Goal: Transaction & Acquisition: Subscribe to service/newsletter

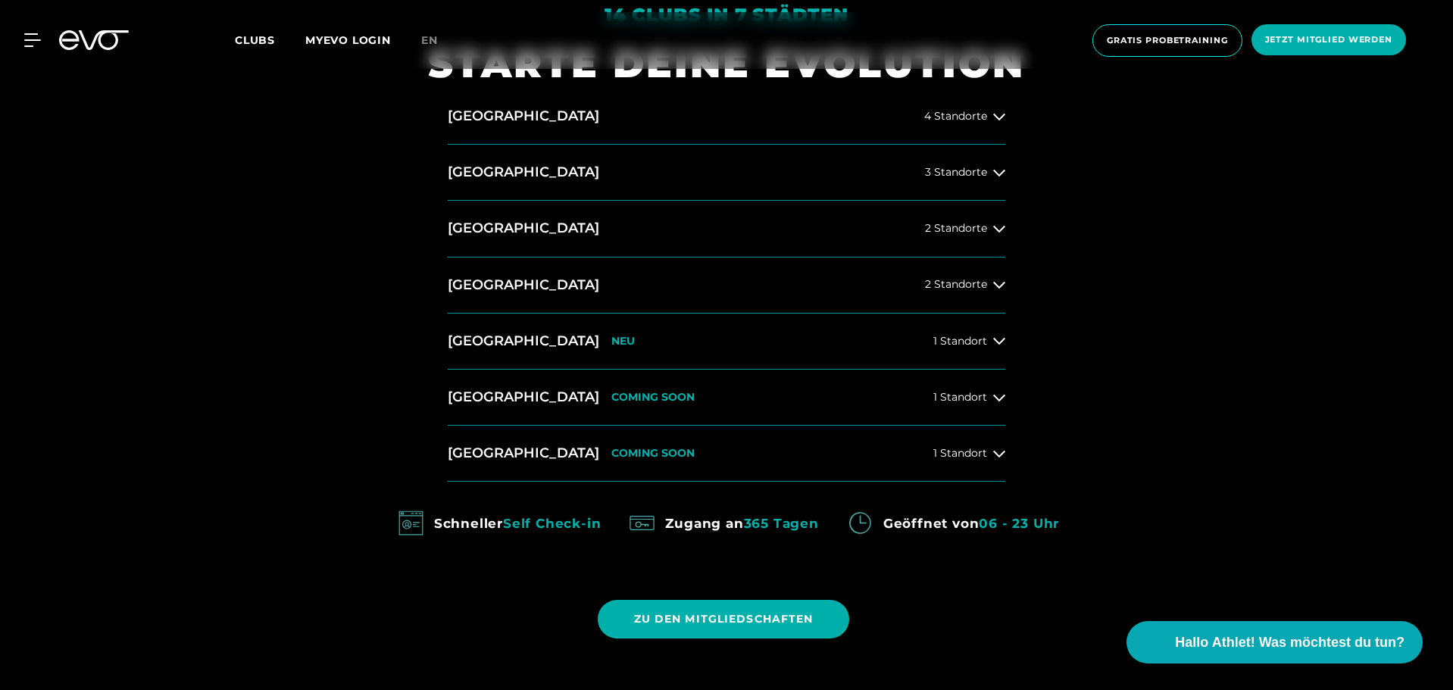
scroll to position [758, 0]
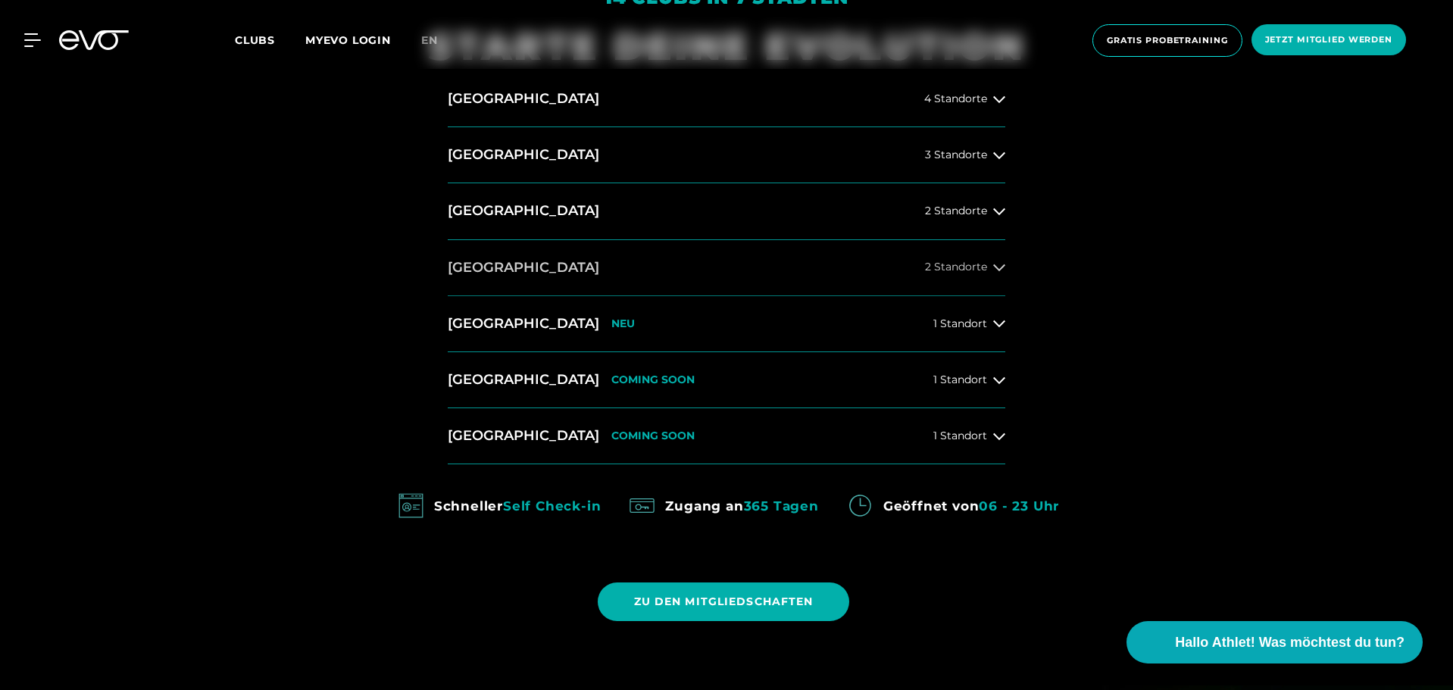
click at [987, 265] on div "2 Standorte" at bounding box center [965, 267] width 80 height 12
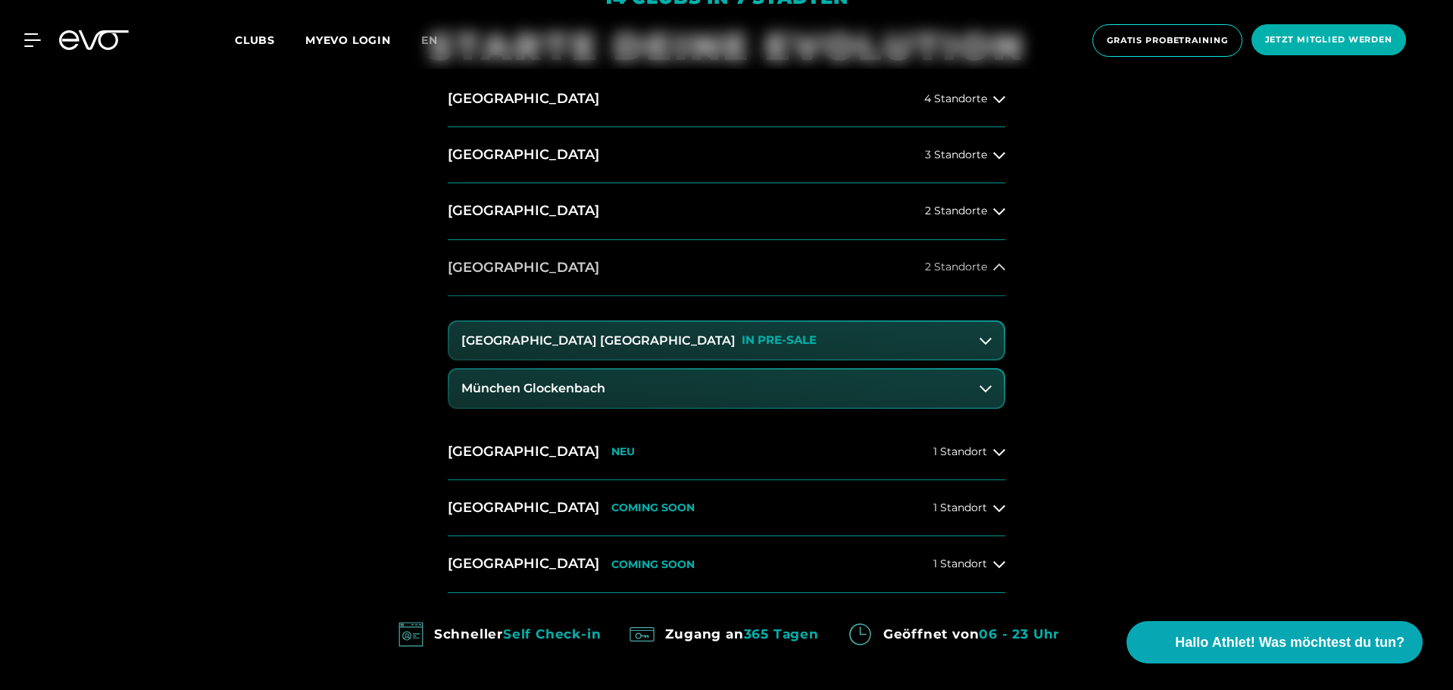
click at [987, 265] on span "2 Standorte" at bounding box center [956, 266] width 62 height 11
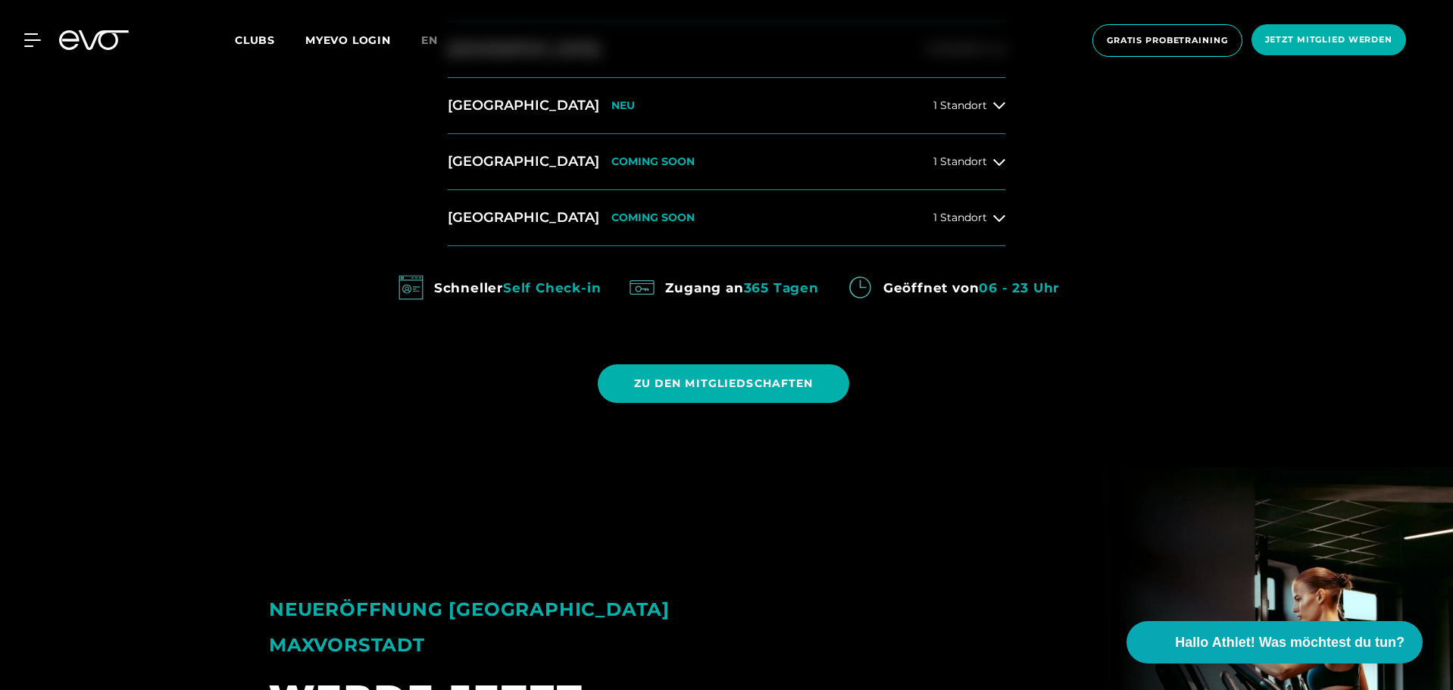
scroll to position [985, 0]
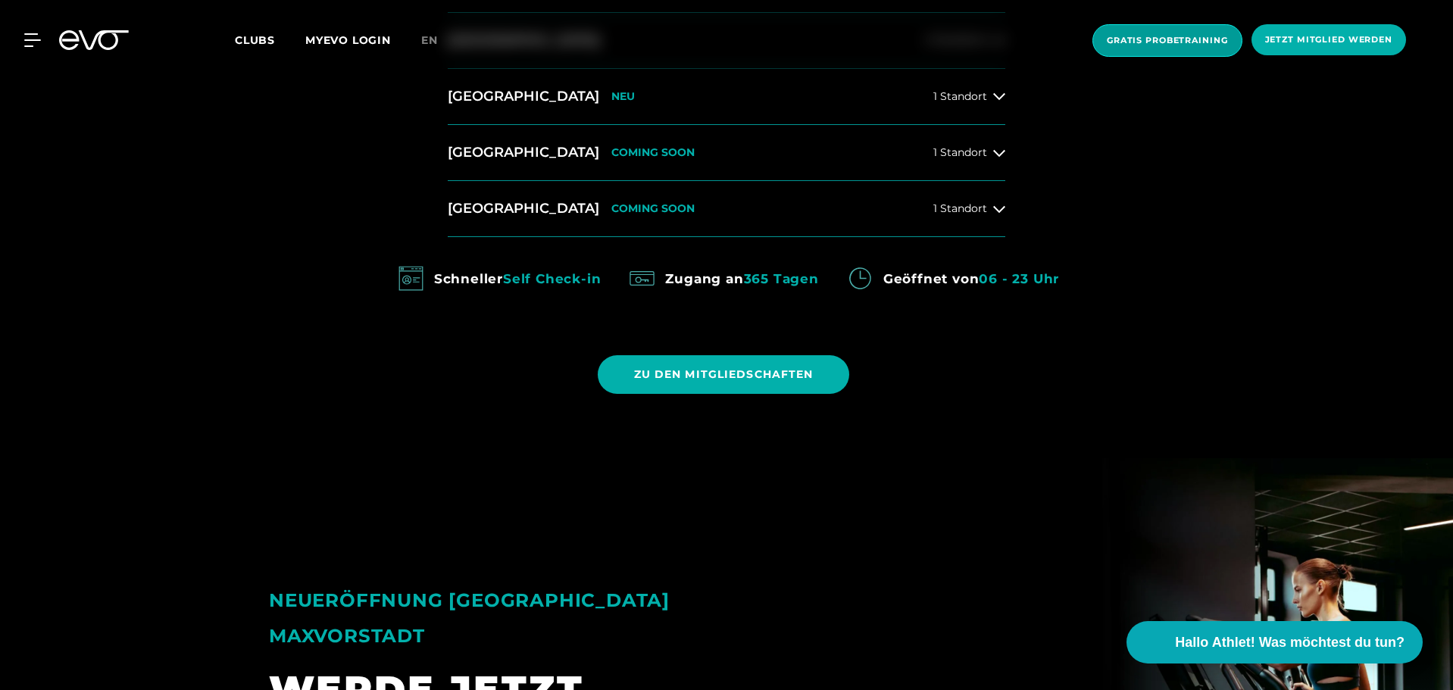
click at [1129, 39] on span "Gratis Probetraining" at bounding box center [1167, 40] width 121 height 13
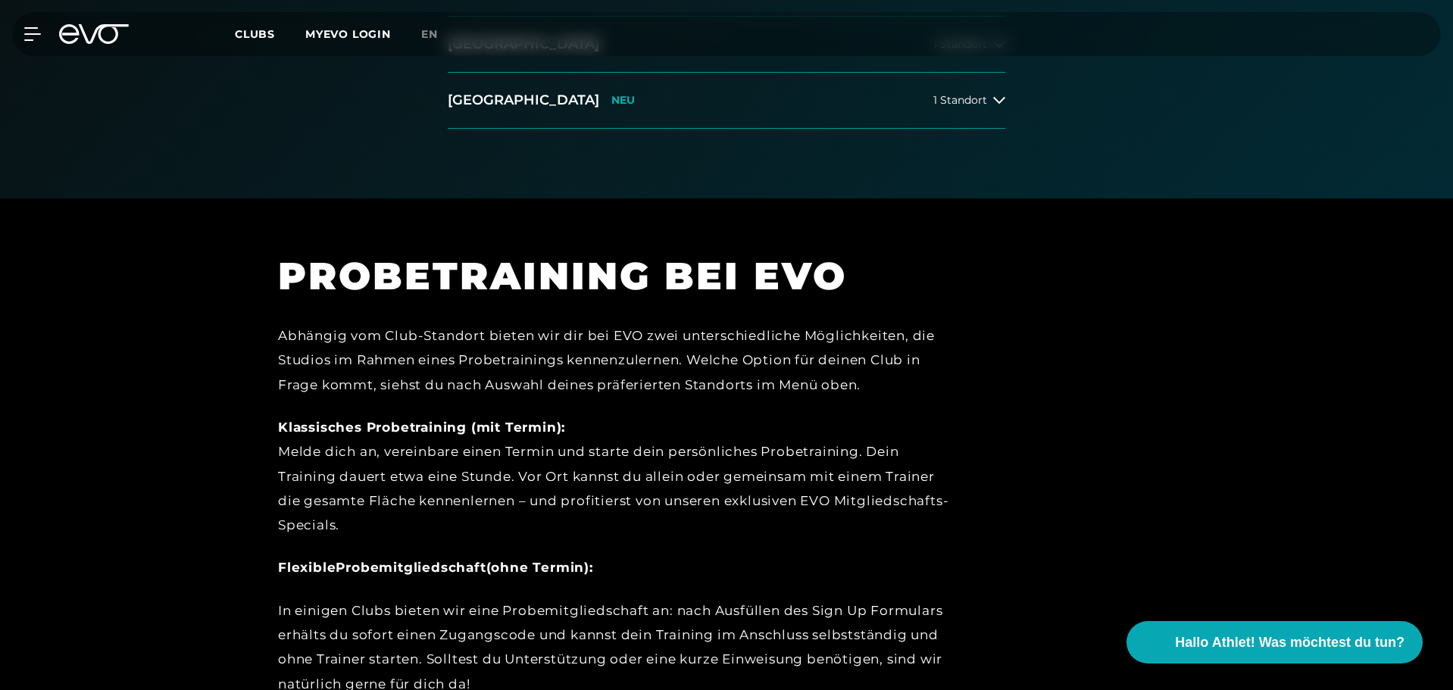
scroll to position [303, 0]
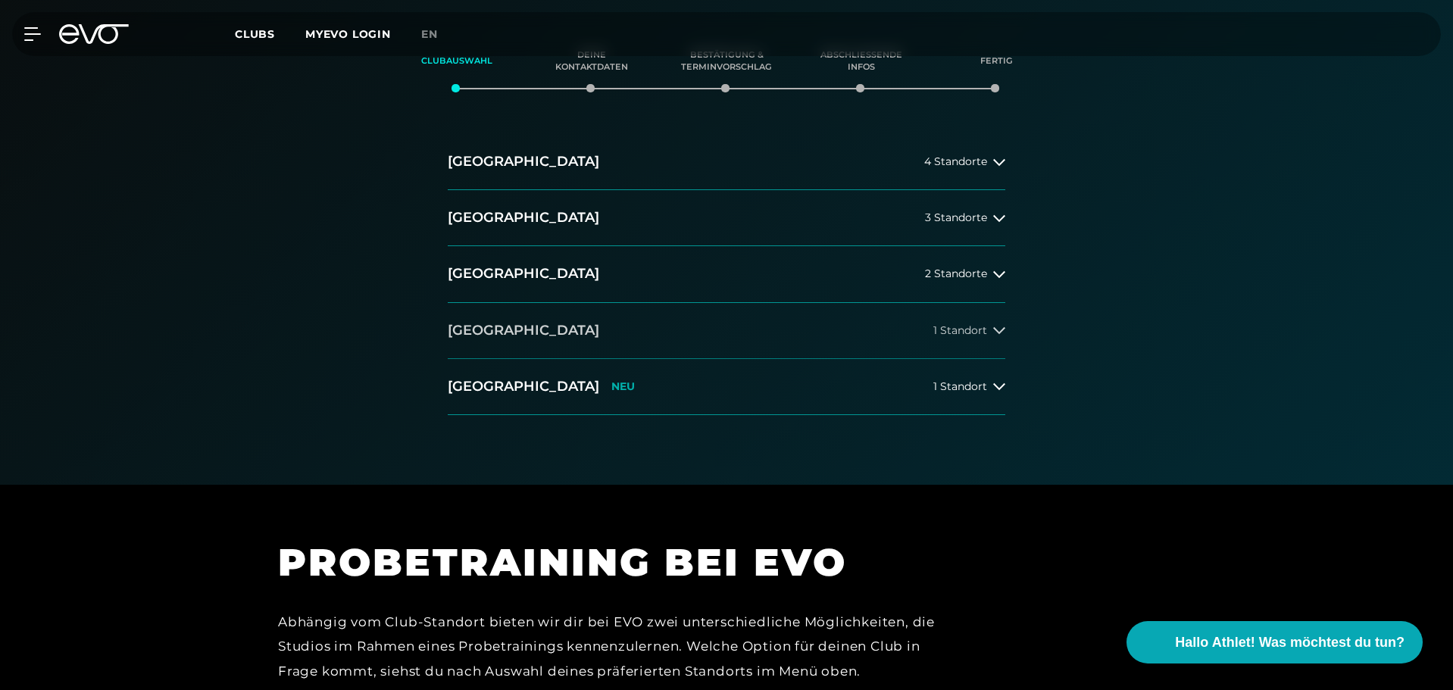
click at [987, 331] on div "1 Standort" at bounding box center [969, 330] width 72 height 12
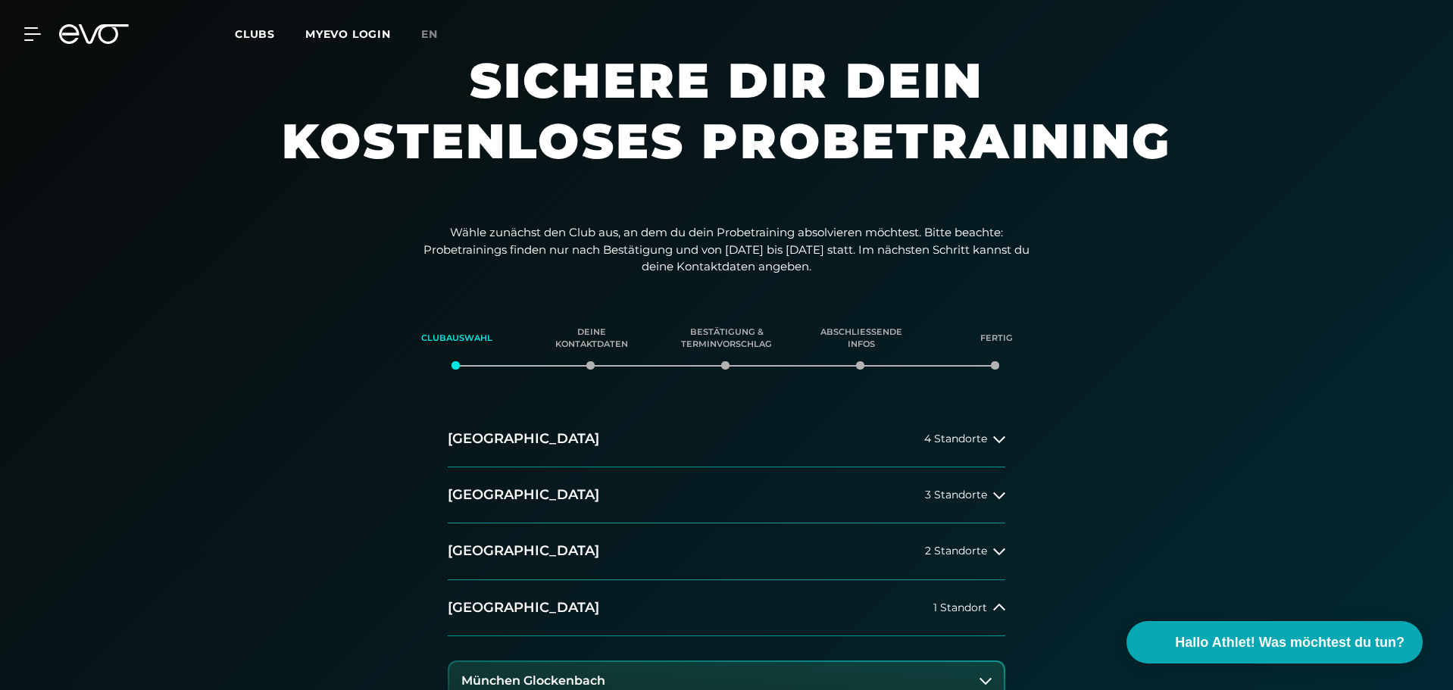
scroll to position [0, 0]
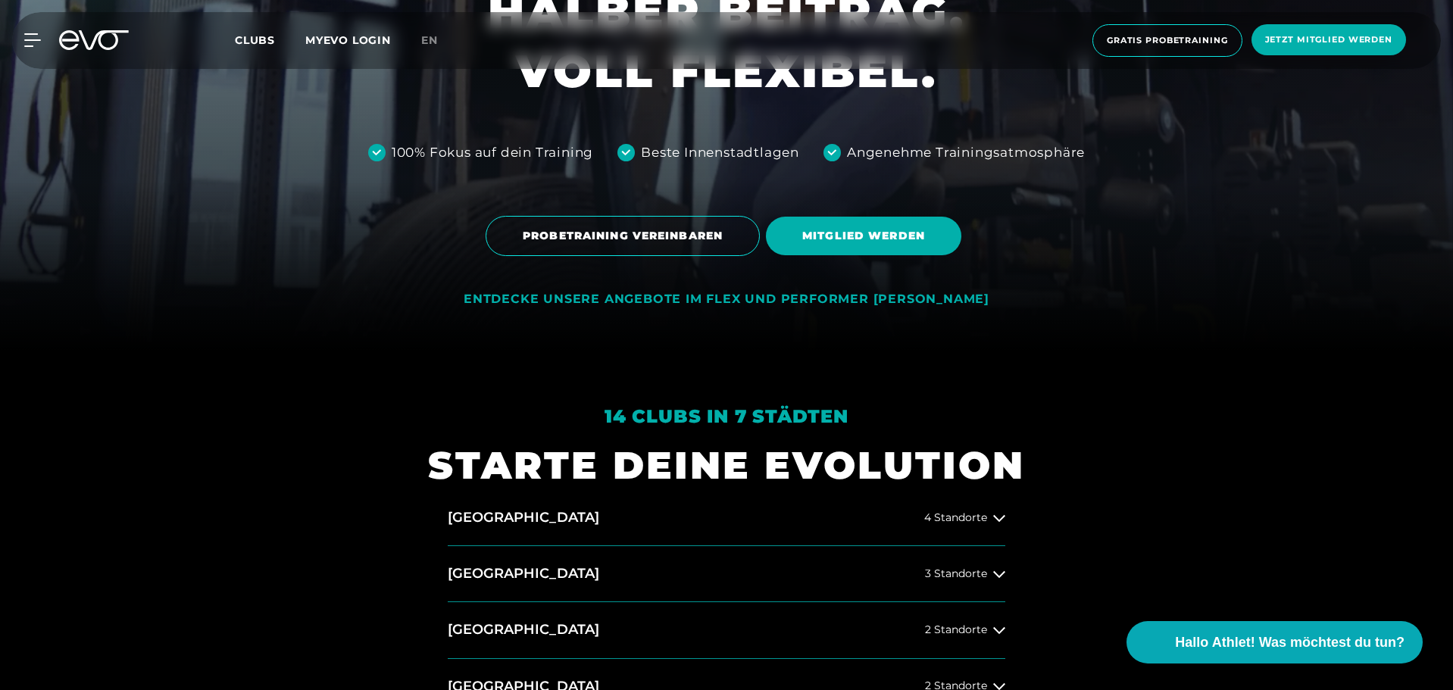
scroll to position [379, 0]
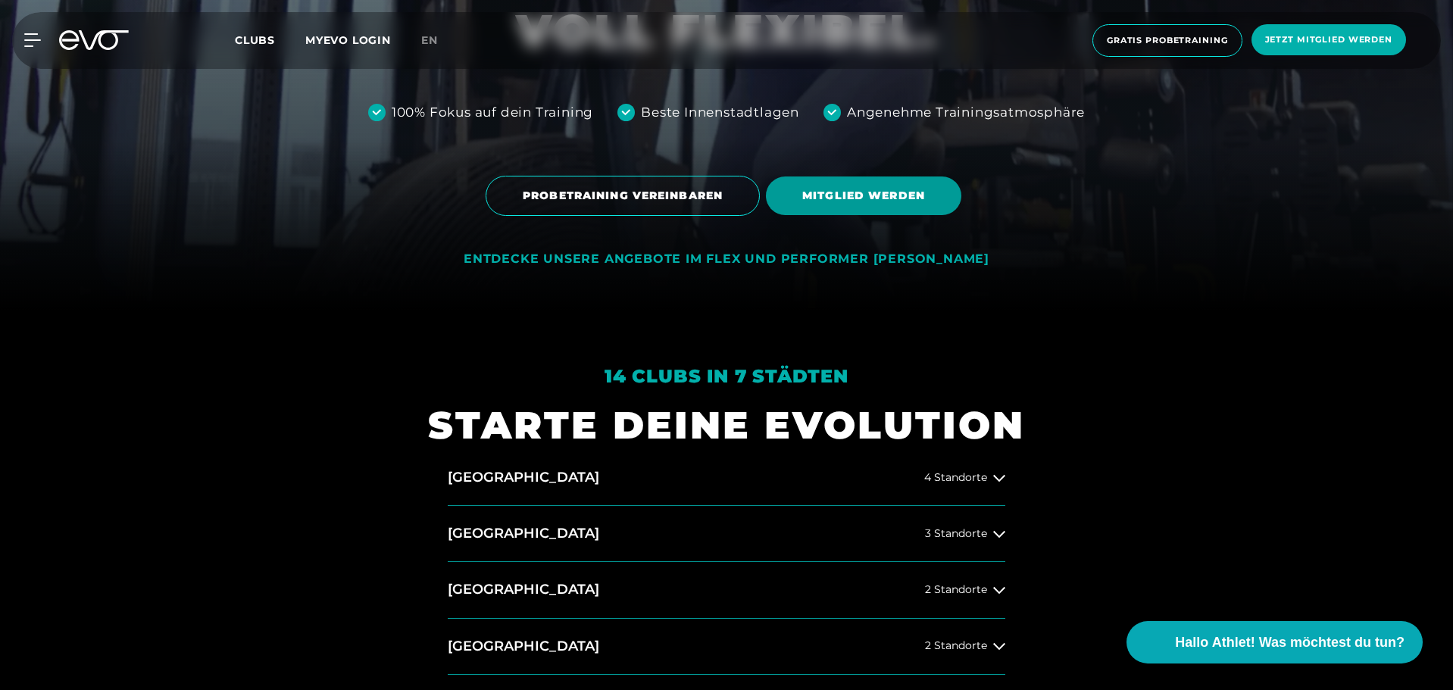
click at [883, 186] on span "MITGLIED WERDEN" at bounding box center [863, 196] width 195 height 39
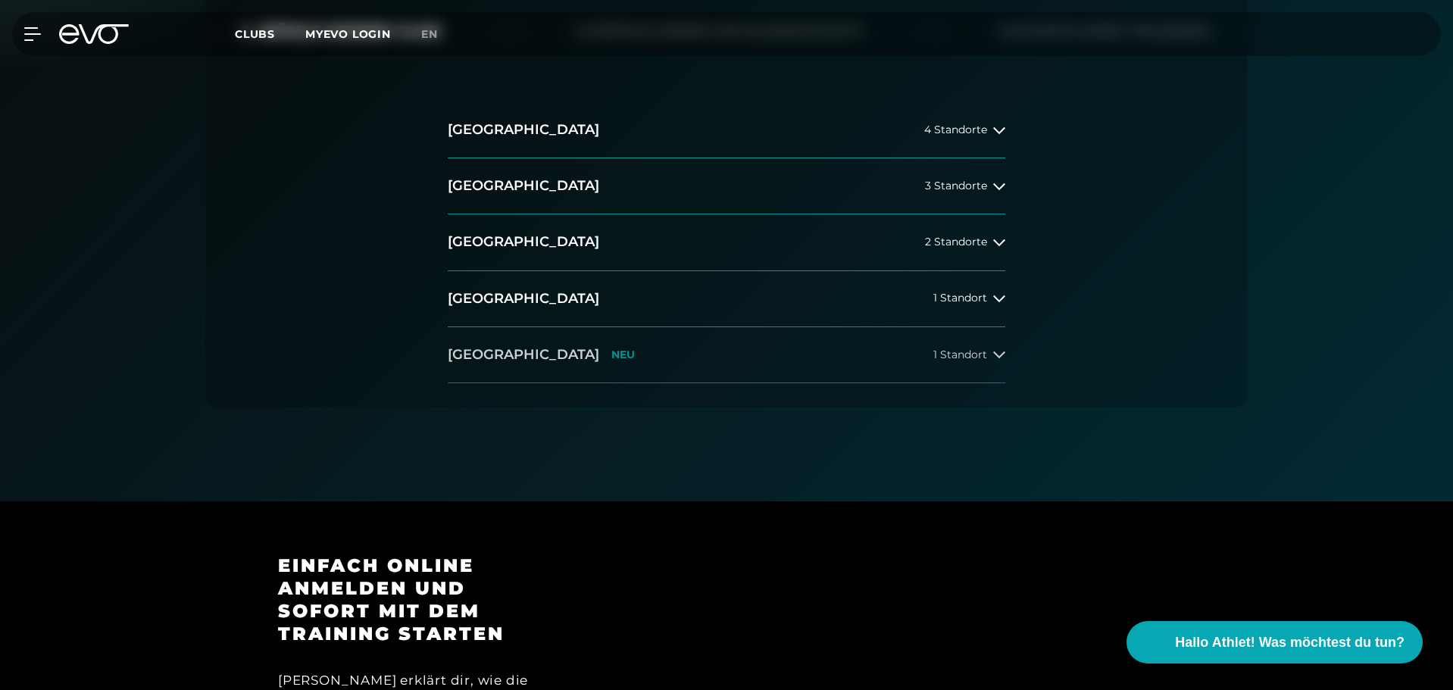
scroll to position [379, 0]
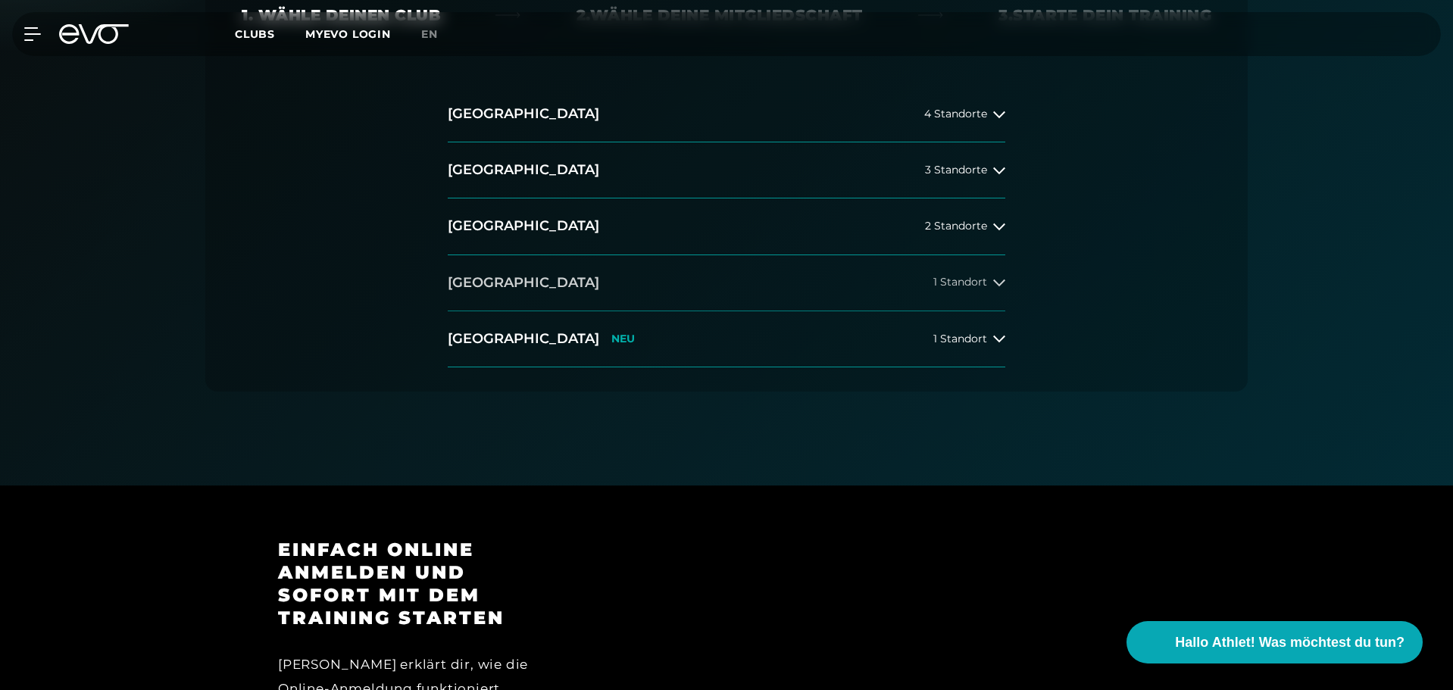
click at [907, 290] on button "[GEOGRAPHIC_DATA] 1 Standort" at bounding box center [727, 283] width 558 height 56
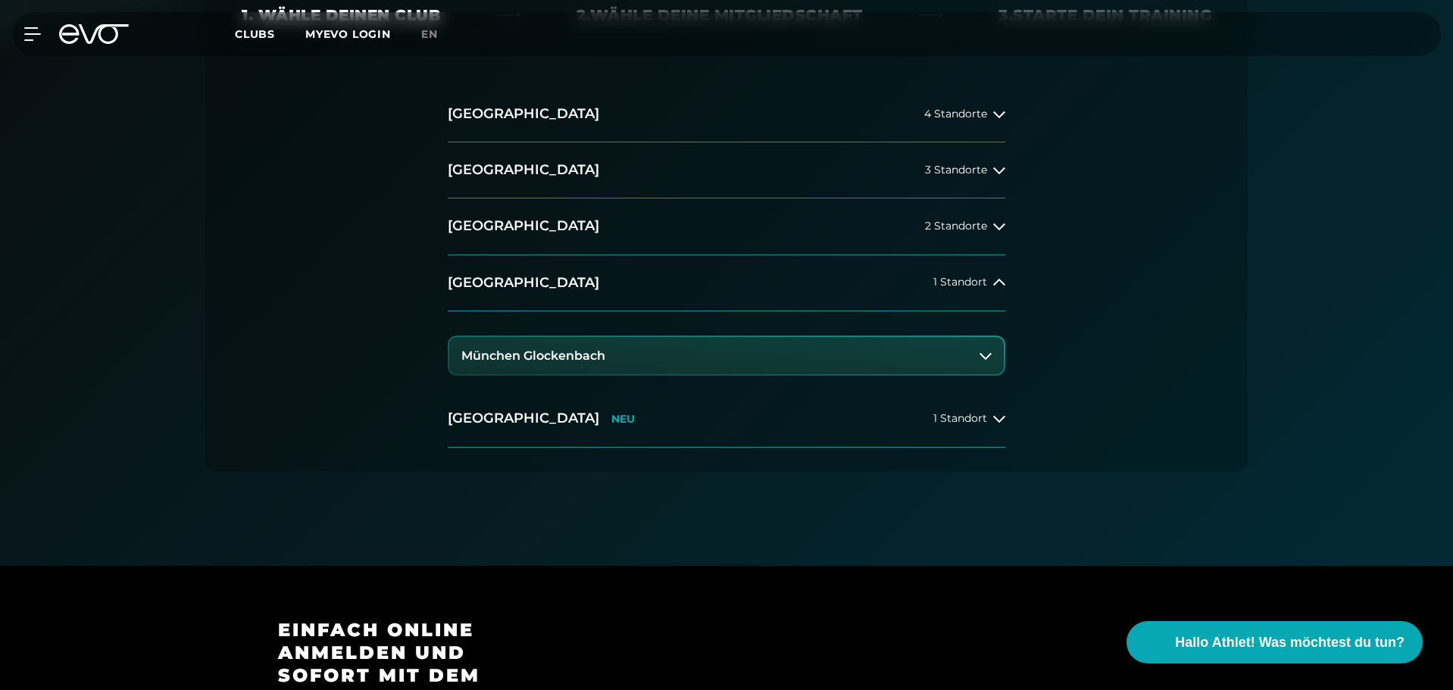
click at [914, 348] on button "München Glockenbach" at bounding box center [726, 356] width 555 height 38
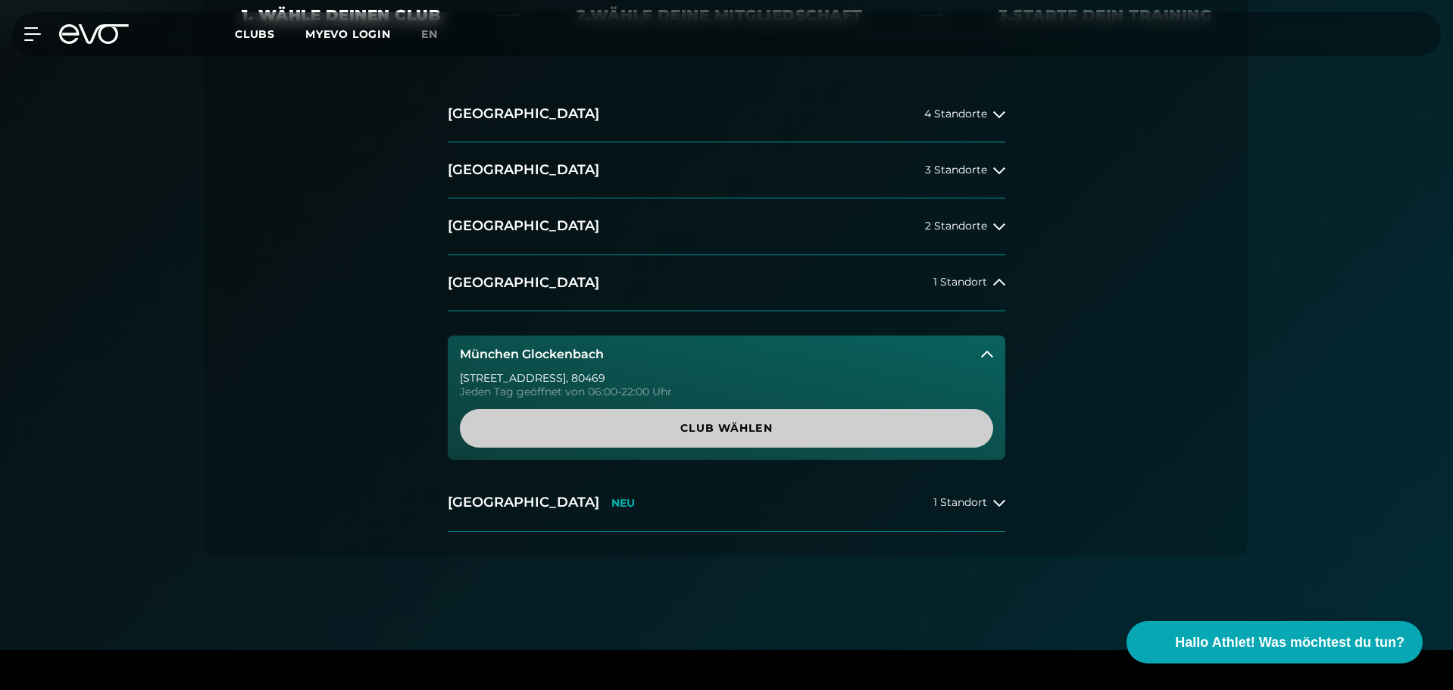
click at [887, 427] on span "Club wählen" at bounding box center [726, 429] width 461 height 16
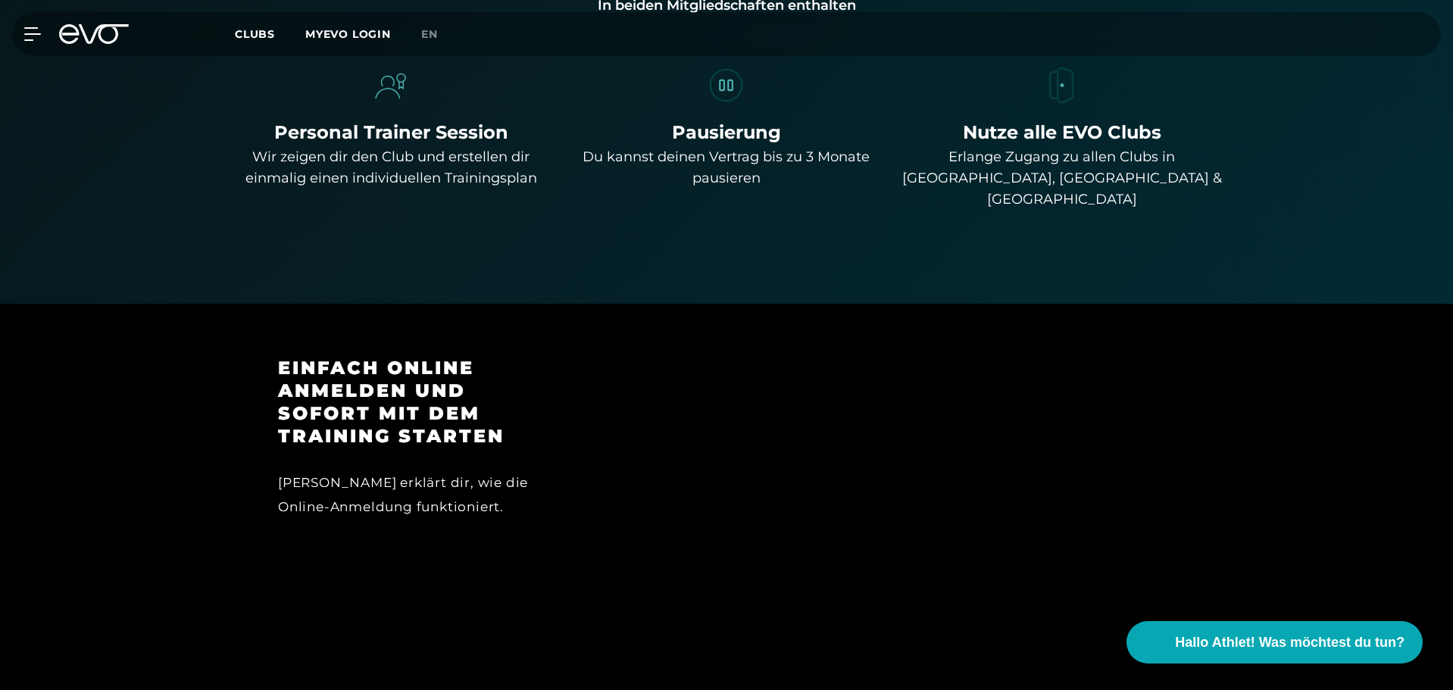
scroll to position [1320, 0]
